Goal: Information Seeking & Learning: Learn about a topic

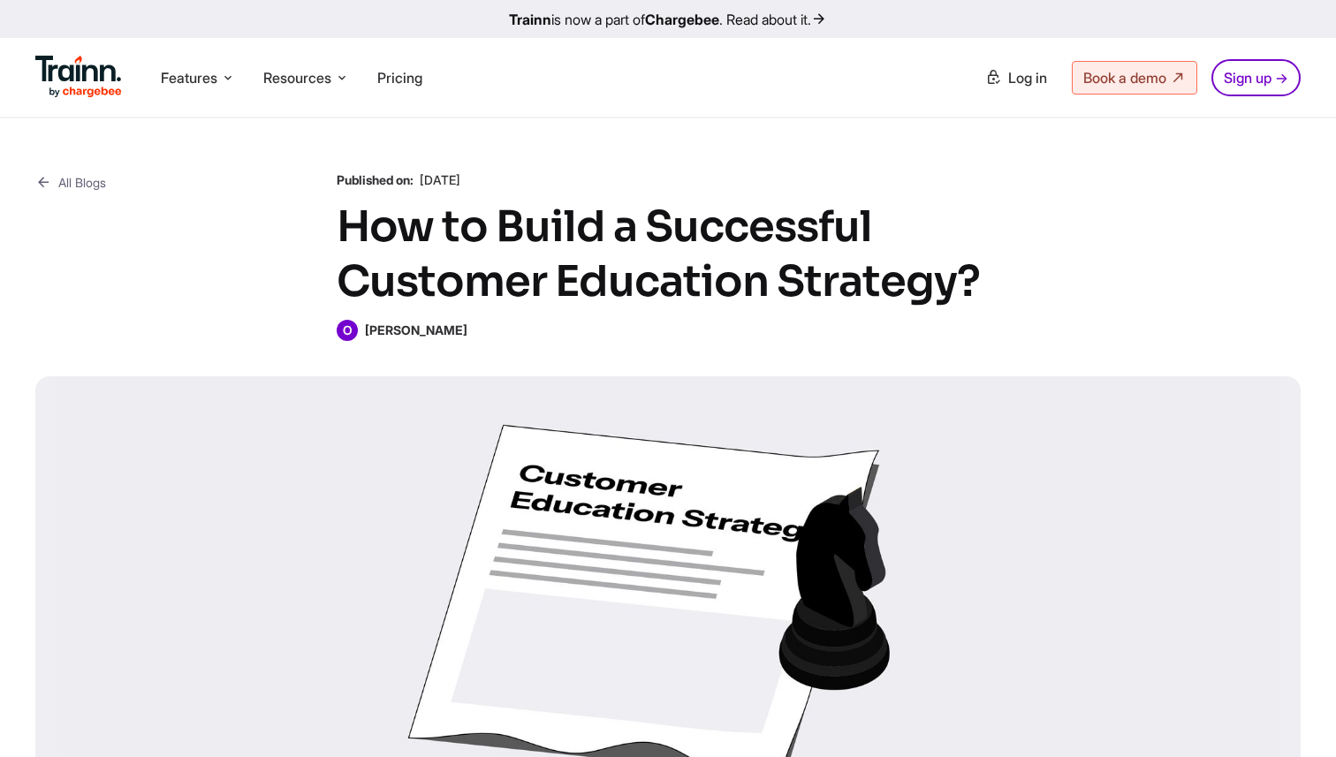
click at [378, 679] on div at bounding box center [667, 597] width 1265 height 442
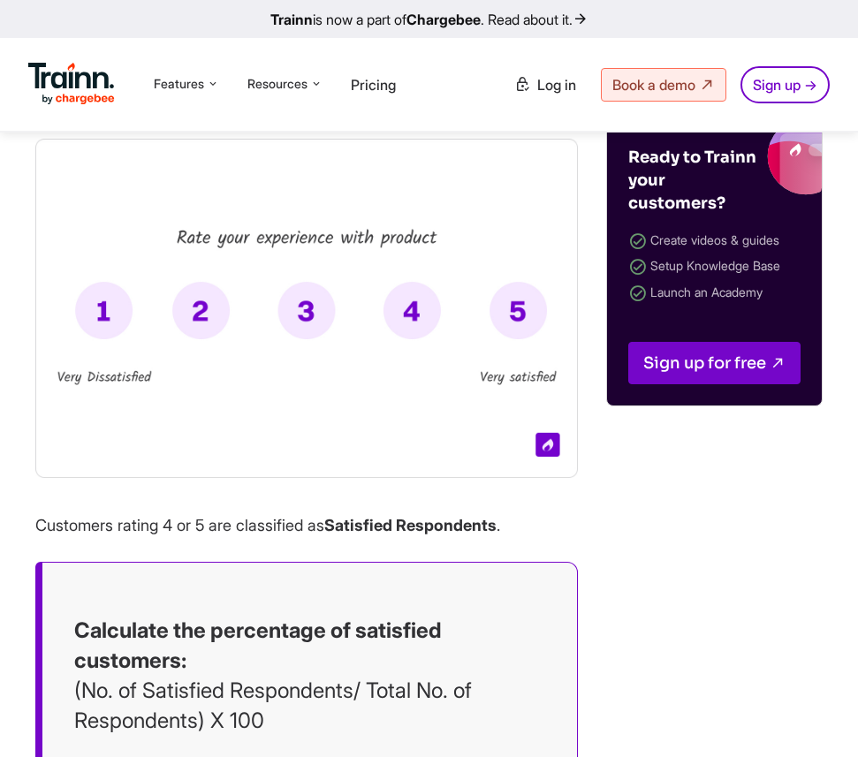
scroll to position [3614, 0]
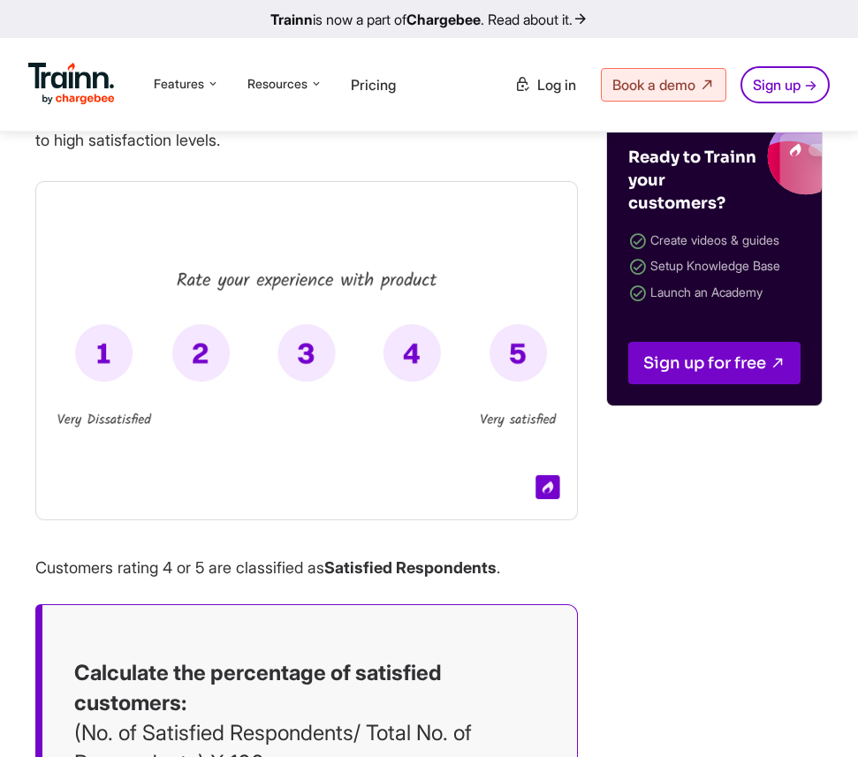
click at [375, 387] on img at bounding box center [306, 350] width 543 height 339
click at [361, 355] on img at bounding box center [306, 350] width 543 height 339
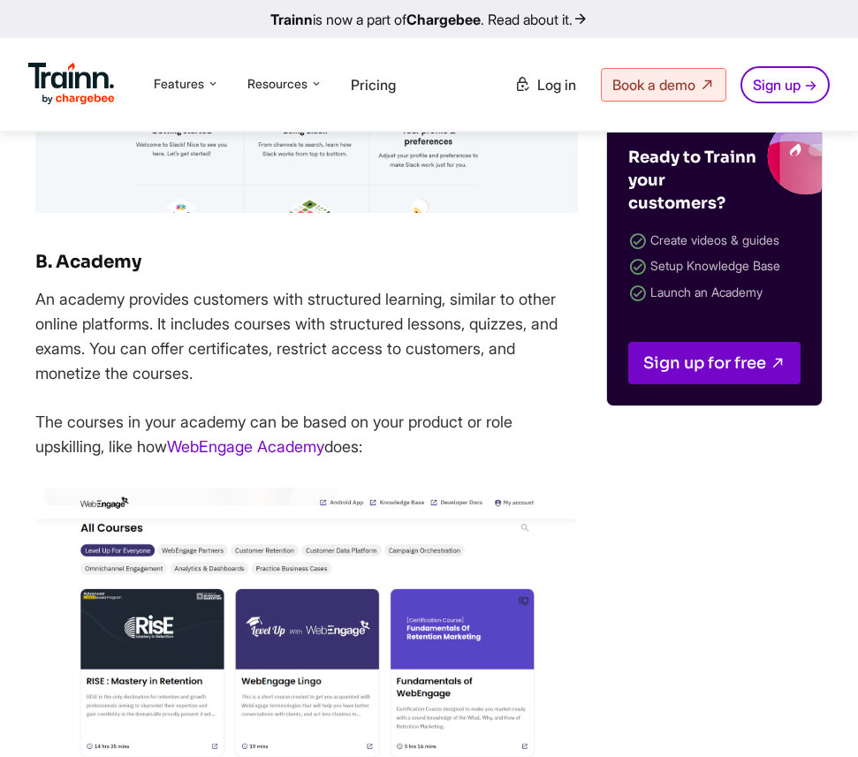
scroll to position [16020, 0]
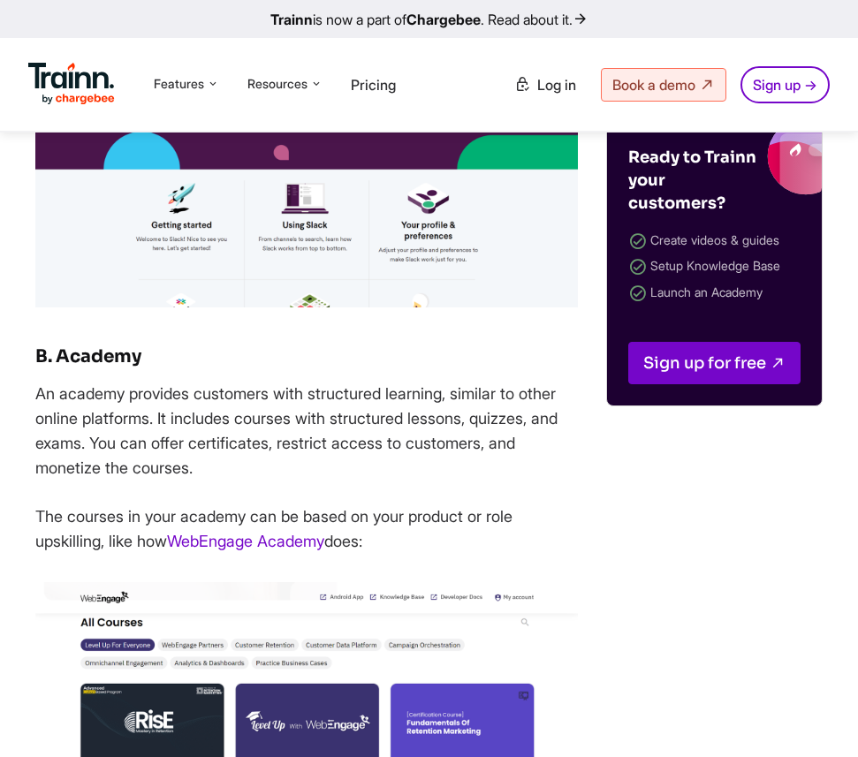
click at [321, 308] on img at bounding box center [306, 156] width 543 height 302
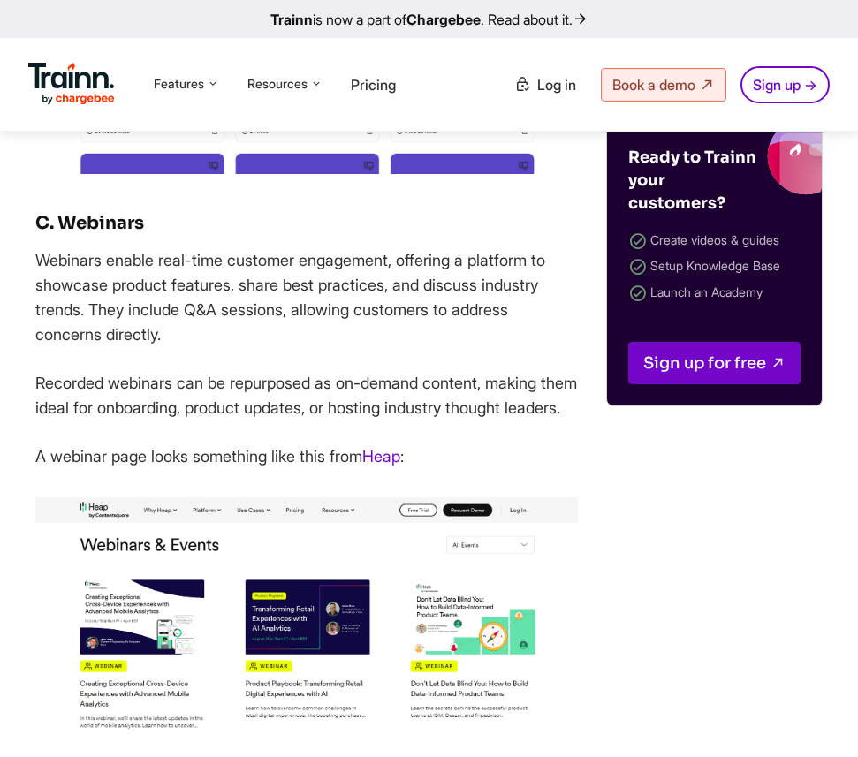
scroll to position [16740, 0]
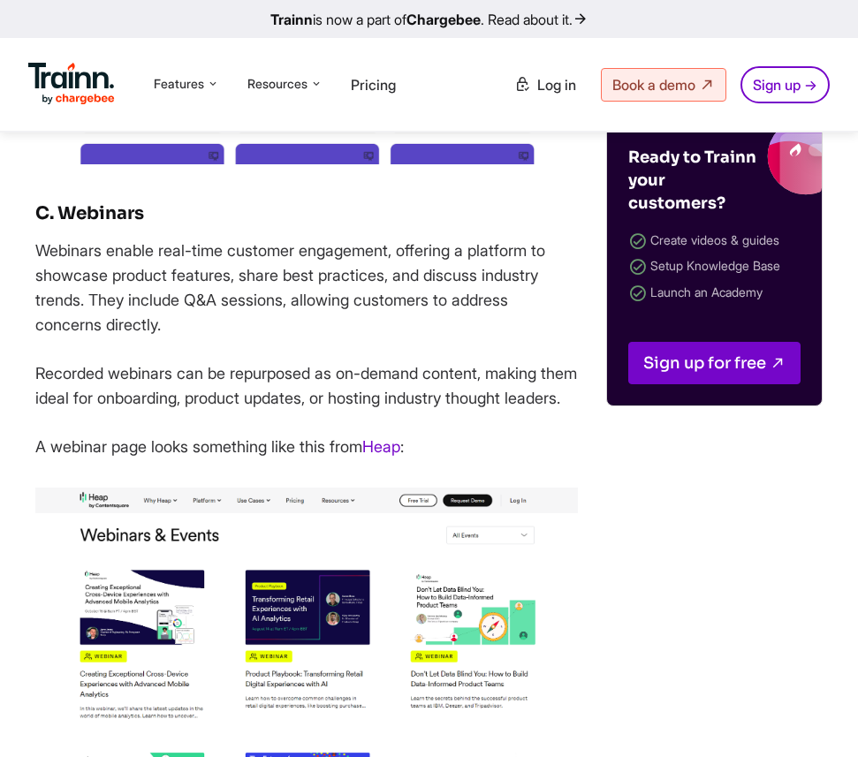
click at [245, 165] on img at bounding box center [306, 14] width 543 height 302
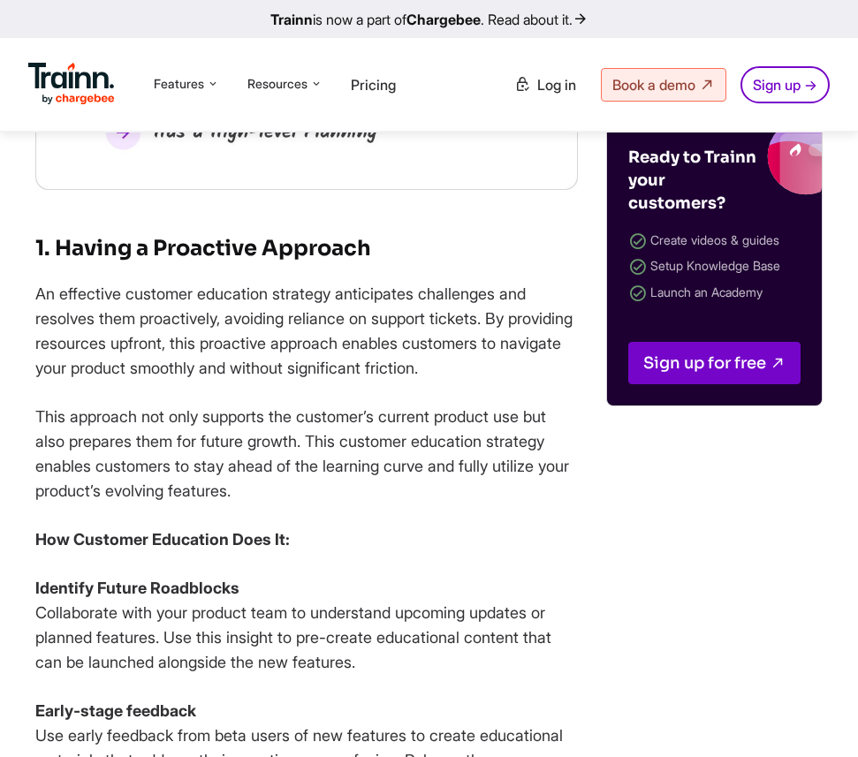
scroll to position [23243, 0]
